Goal: Check status: Check status

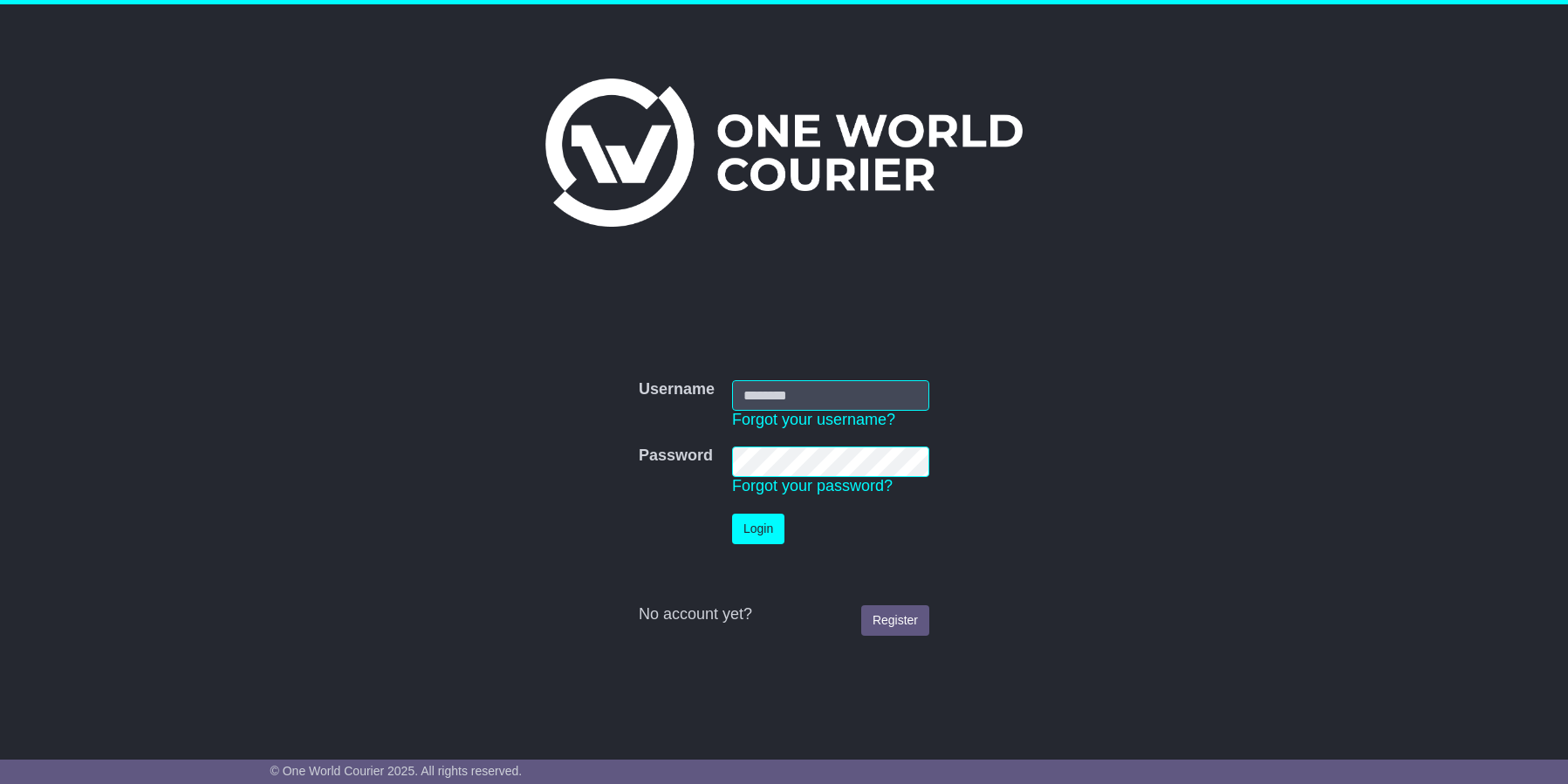
type input "**********"
click at [770, 512] on td "Login" at bounding box center [830, 529] width 210 height 48
click at [771, 530] on button "Login" at bounding box center [760, 529] width 52 height 30
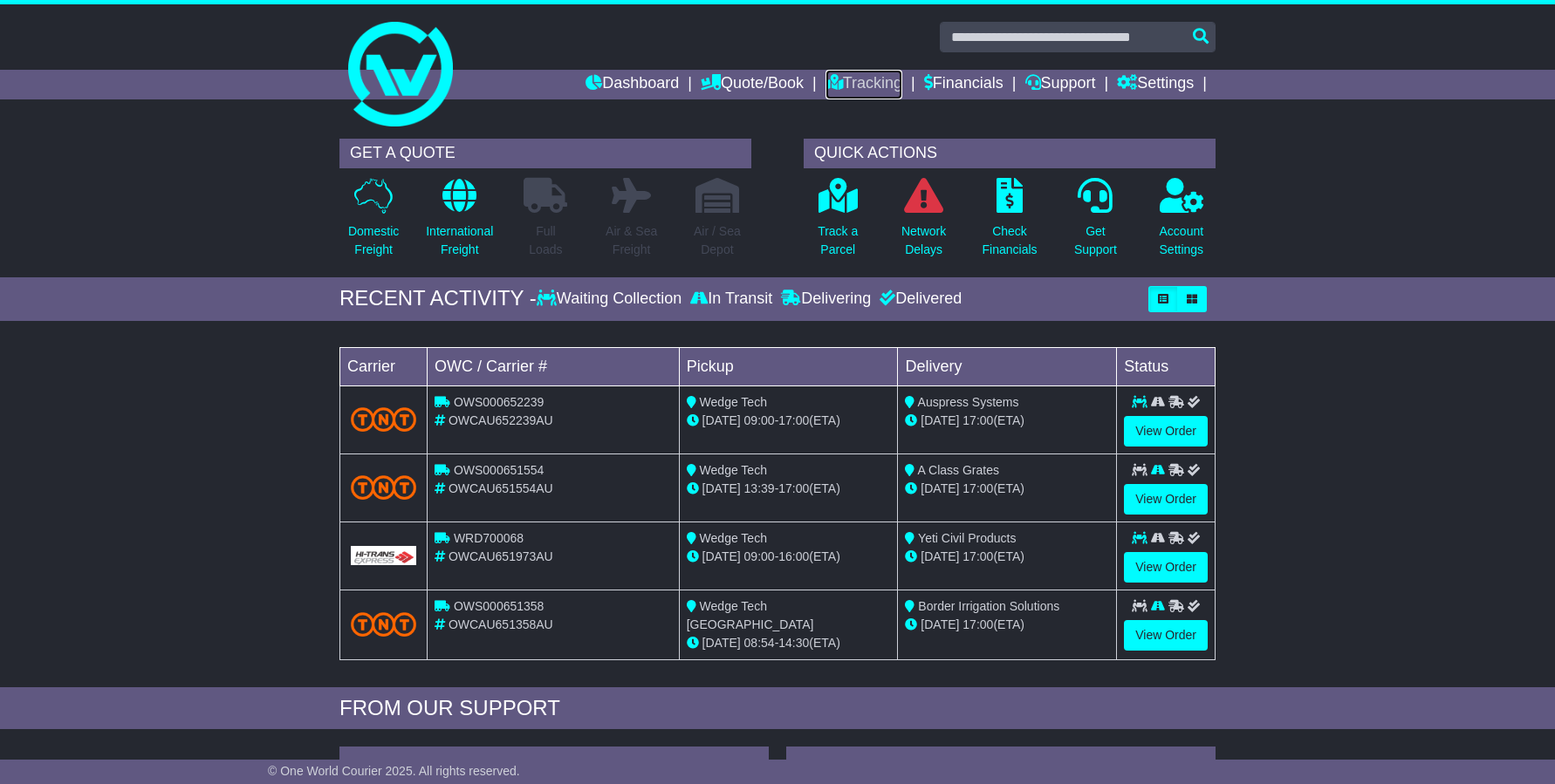
drag, startPoint x: 832, startPoint y: 82, endPoint x: 819, endPoint y: 128, distance: 47.8
click at [833, 84] on link "Tracking" at bounding box center [864, 84] width 77 height 29
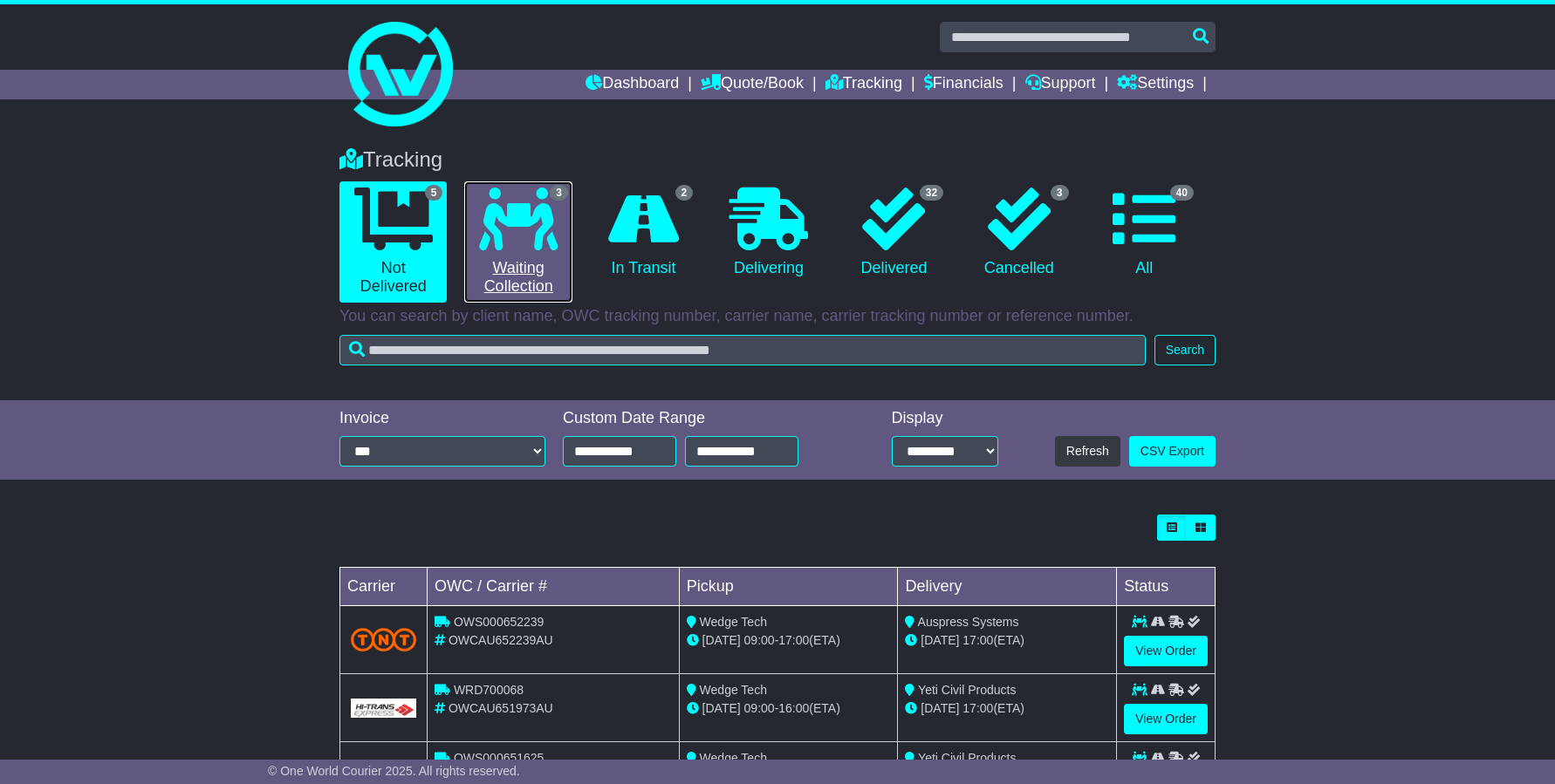
click at [508, 288] on link "3 Waiting Collection" at bounding box center [517, 242] width 107 height 121
